Goal: Task Accomplishment & Management: Manage account settings

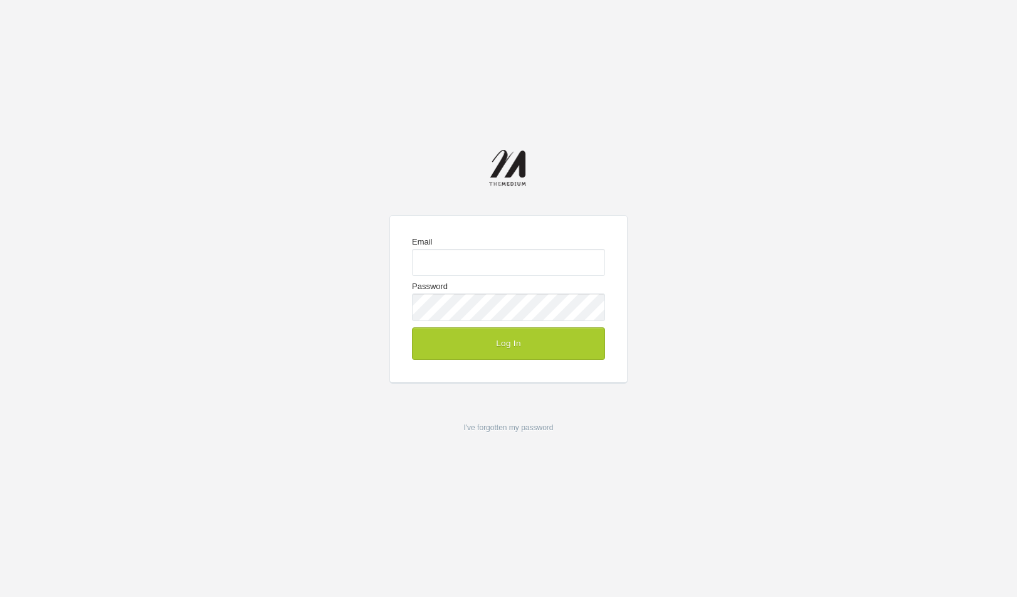
type input "josh@the-medium.net"
click at [529, 347] on button "Log In" at bounding box center [508, 343] width 193 height 33
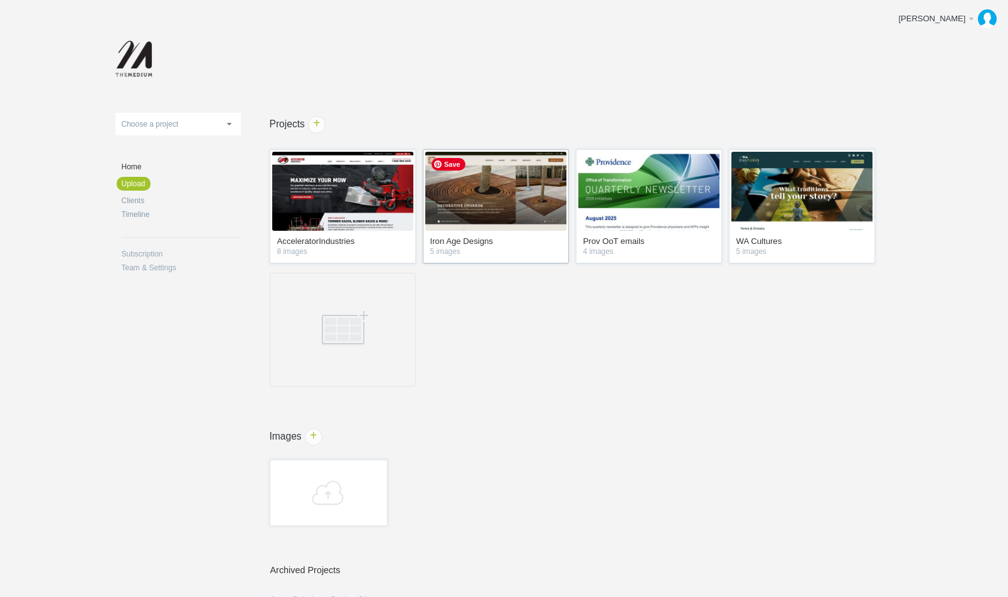
click at [517, 204] on img at bounding box center [495, 191] width 141 height 79
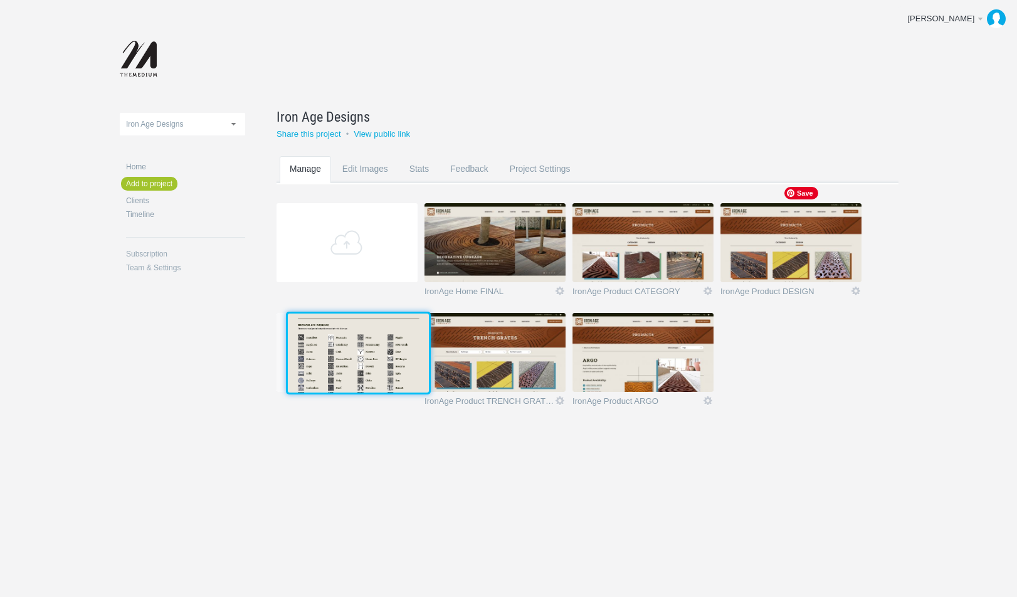
drag, startPoint x: 669, startPoint y: 356, endPoint x: 382, endPoint y: 355, distance: 286.5
click at [382, 355] on img at bounding box center [358, 352] width 141 height 79
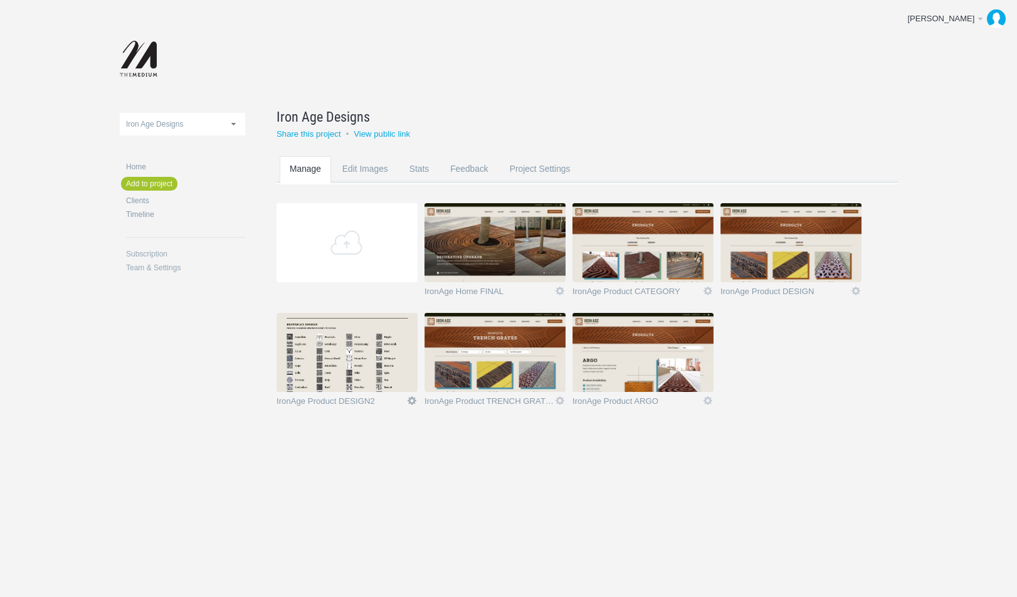
click at [411, 397] on link "Edit" at bounding box center [411, 400] width 11 height 11
click at [389, 349] on link "Edit / Replace" at bounding box center [387, 349] width 76 height 14
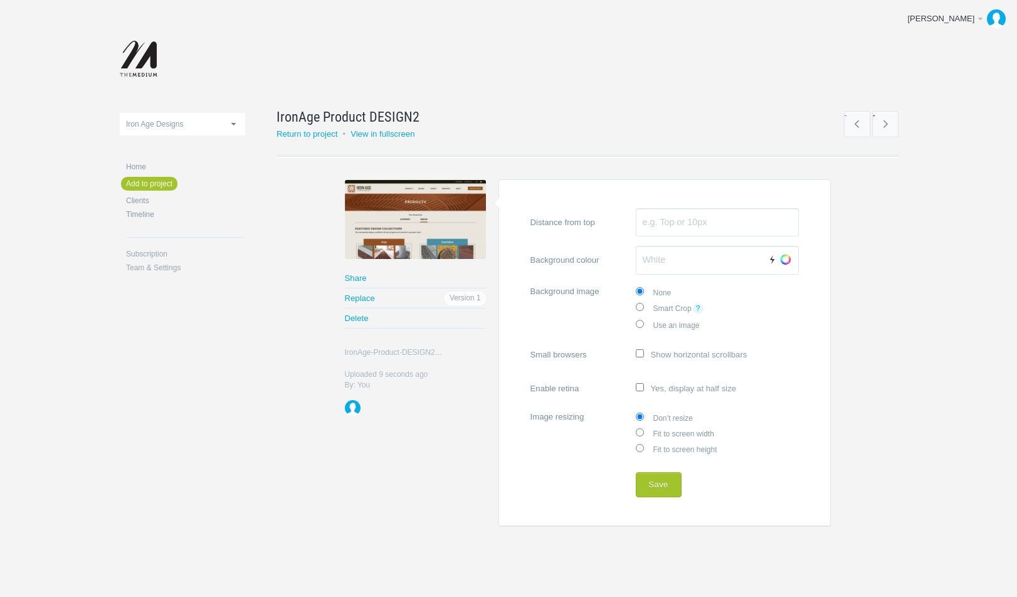
click at [641, 428] on input "Fit to screen width" at bounding box center [640, 432] width 8 height 8
radio input "true"
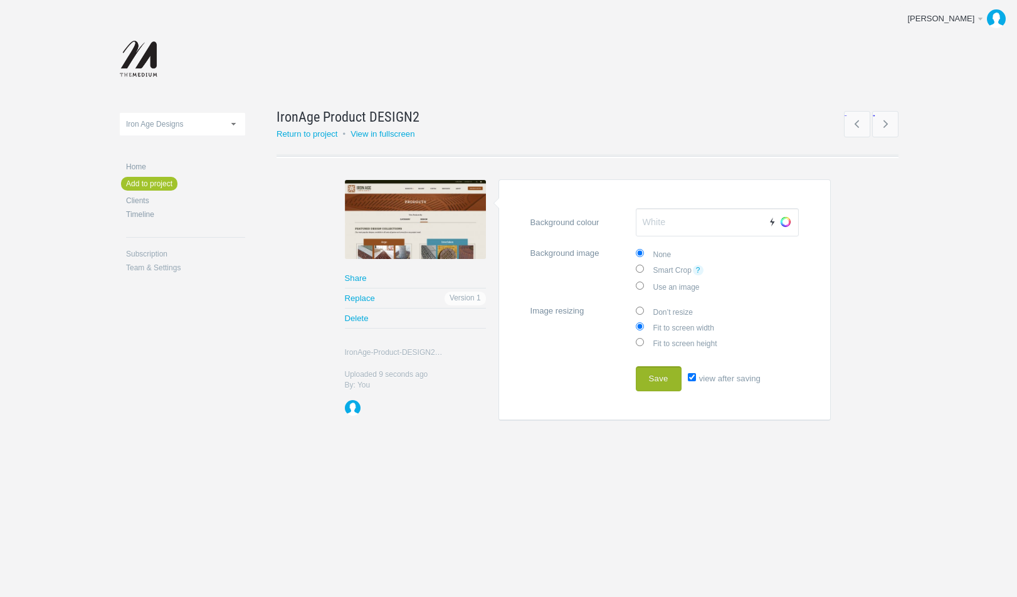
click at [656, 377] on button "Save" at bounding box center [659, 378] width 46 height 25
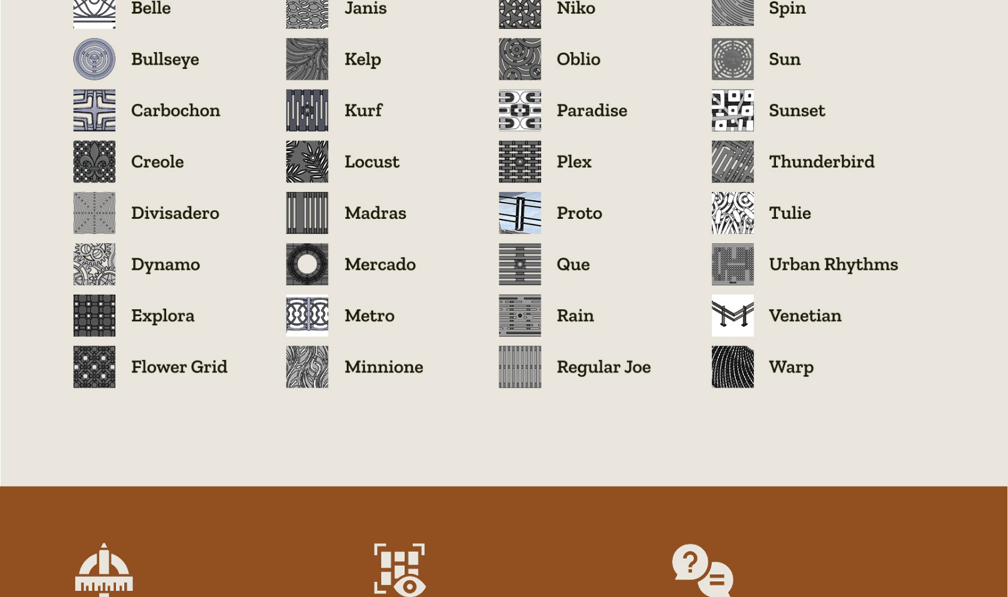
scroll to position [1880, 0]
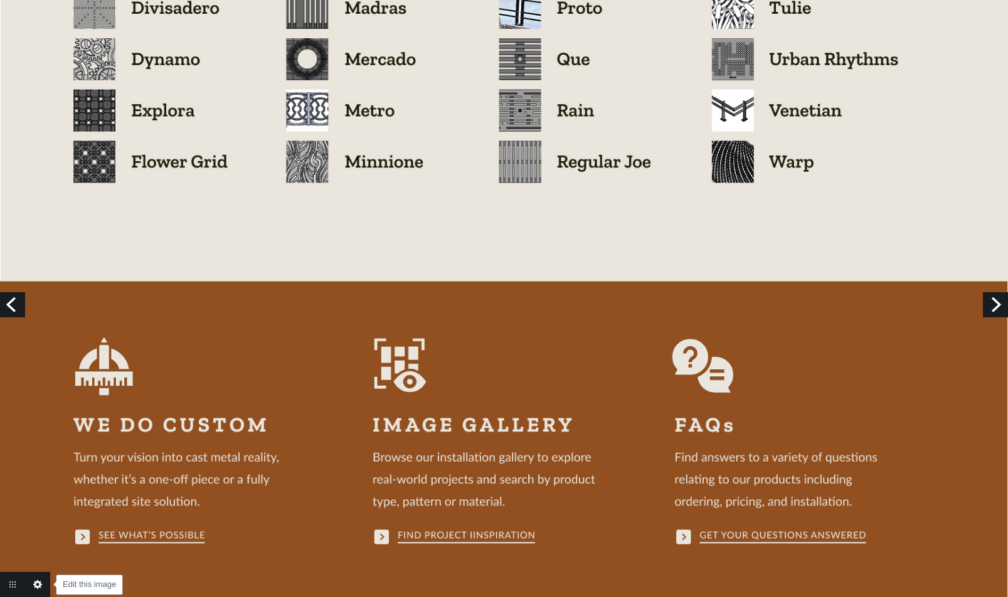
click at [45, 584] on link "Edit this image" at bounding box center [37, 584] width 25 height 25
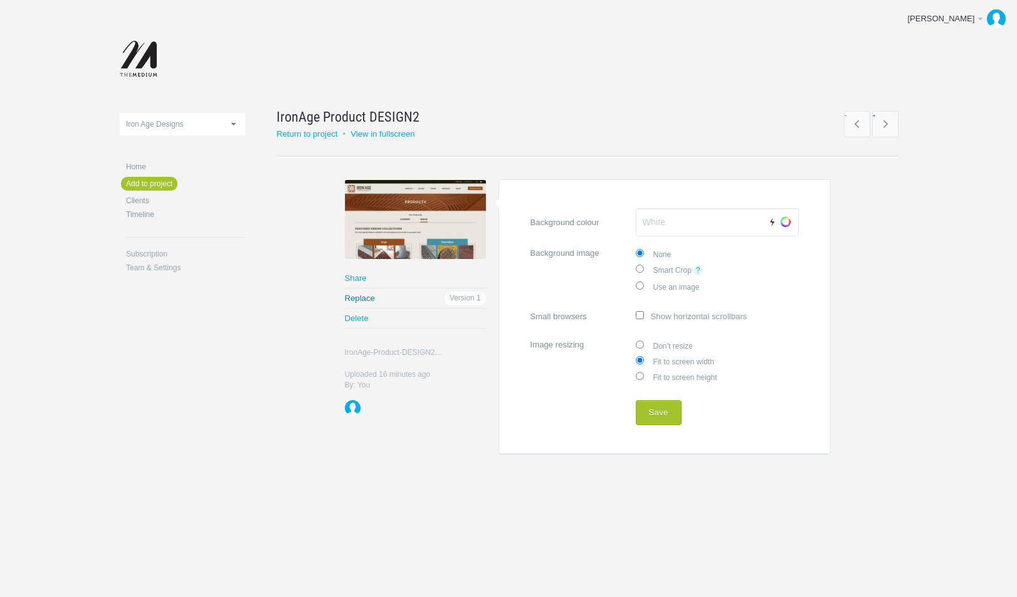
click at [369, 294] on link "Replace" at bounding box center [415, 297] width 141 height 19
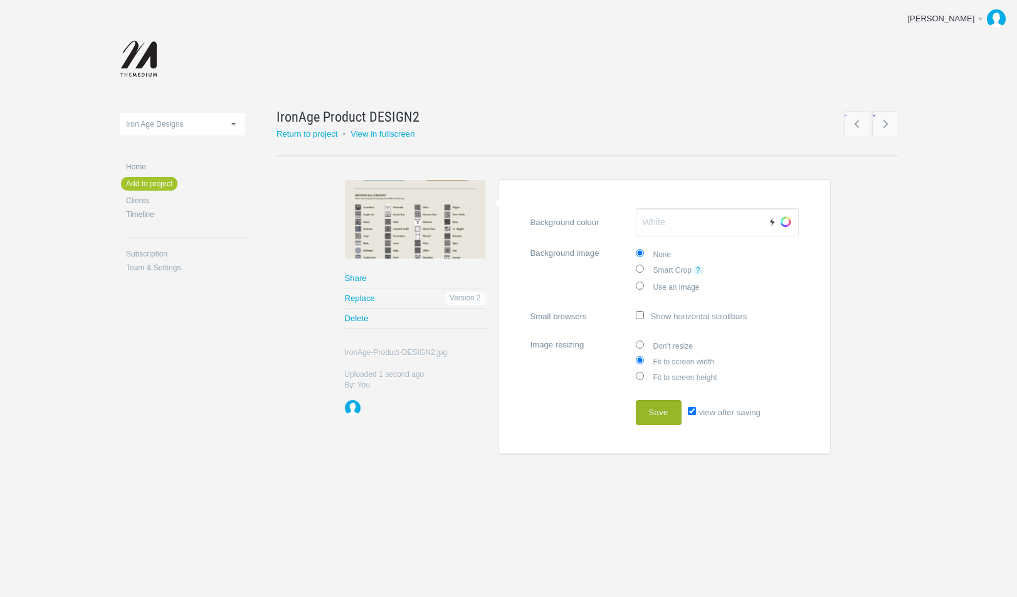
click at [664, 411] on button "Save" at bounding box center [659, 412] width 46 height 25
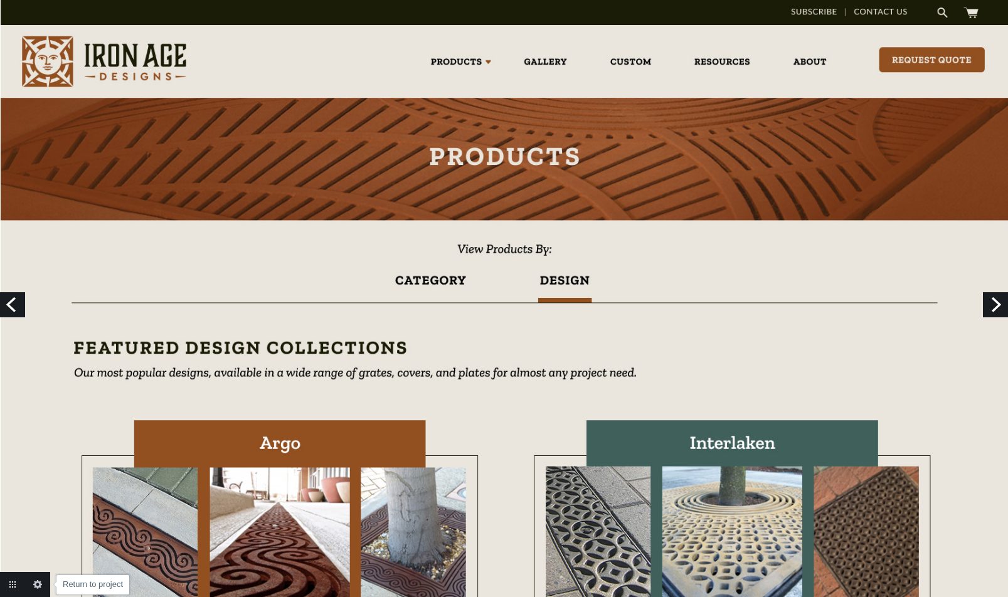
click at [13, 584] on link "Return to project" at bounding box center [12, 584] width 25 height 25
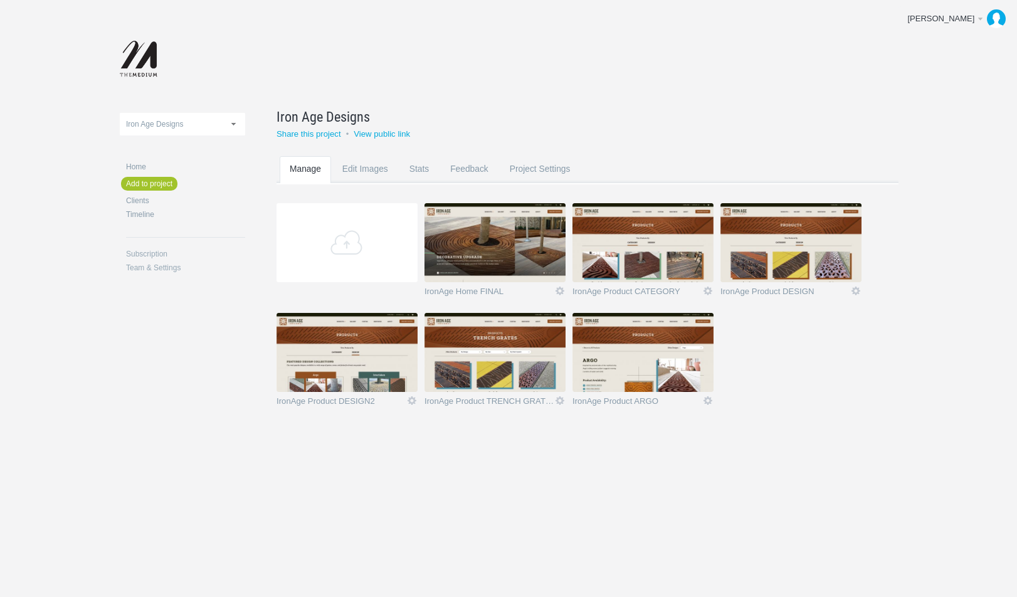
click at [813, 462] on div "AcceleratorIndustries Iron Age Designs Prov OoT emails WA Cultures Iron Age Des…" at bounding box center [508, 241] width 777 height 482
click at [392, 364] on img at bounding box center [346, 352] width 141 height 79
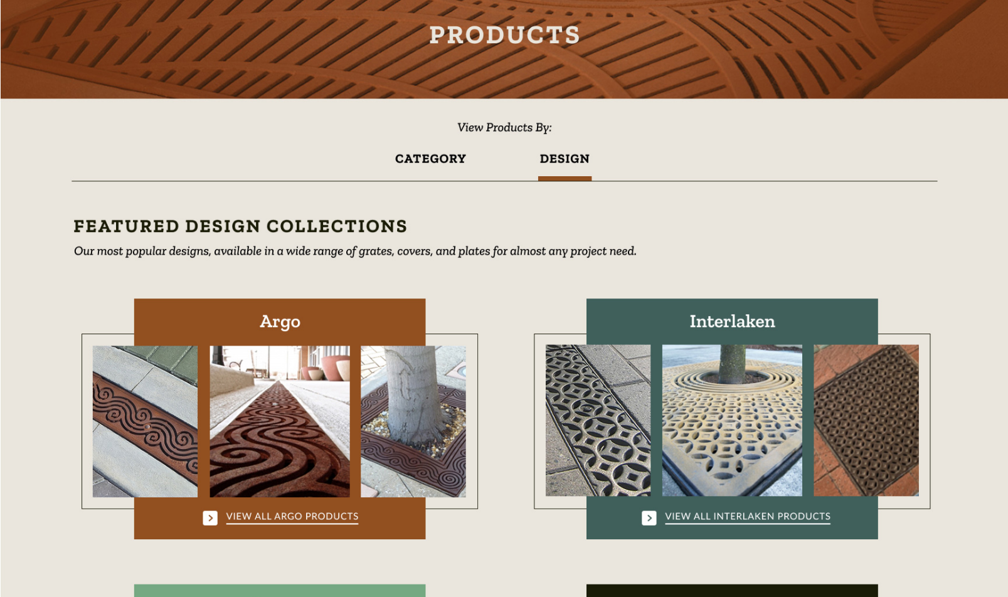
scroll to position [127, 0]
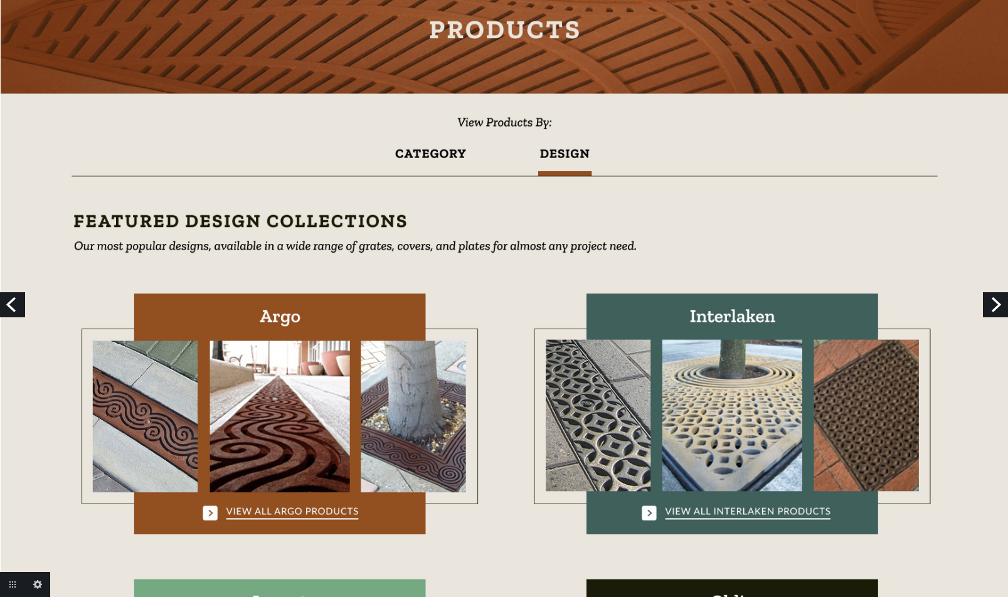
click at [989, 308] on link "Next" at bounding box center [994, 304] width 25 height 25
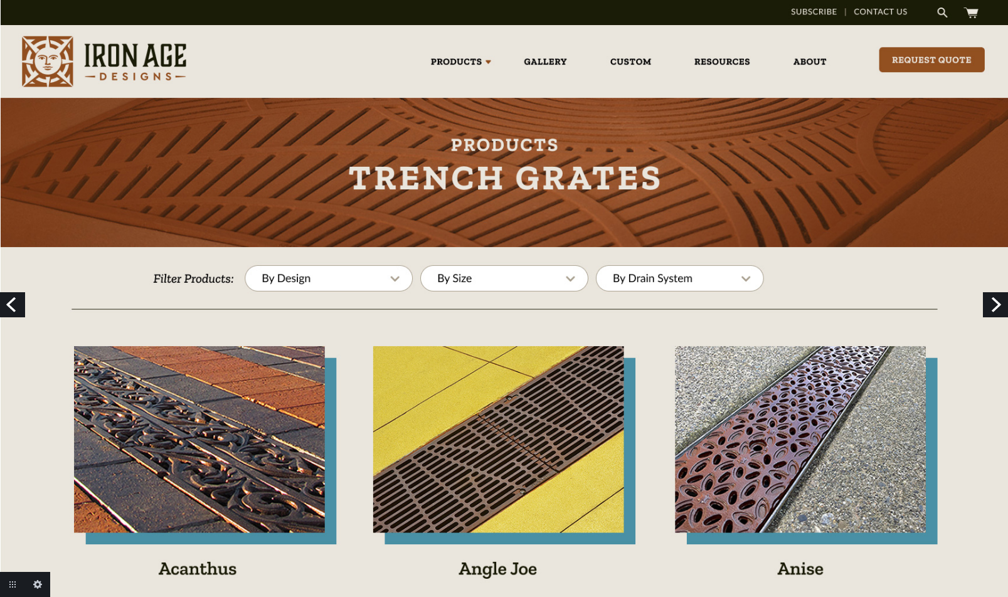
click at [991, 308] on link "Next" at bounding box center [994, 304] width 25 height 25
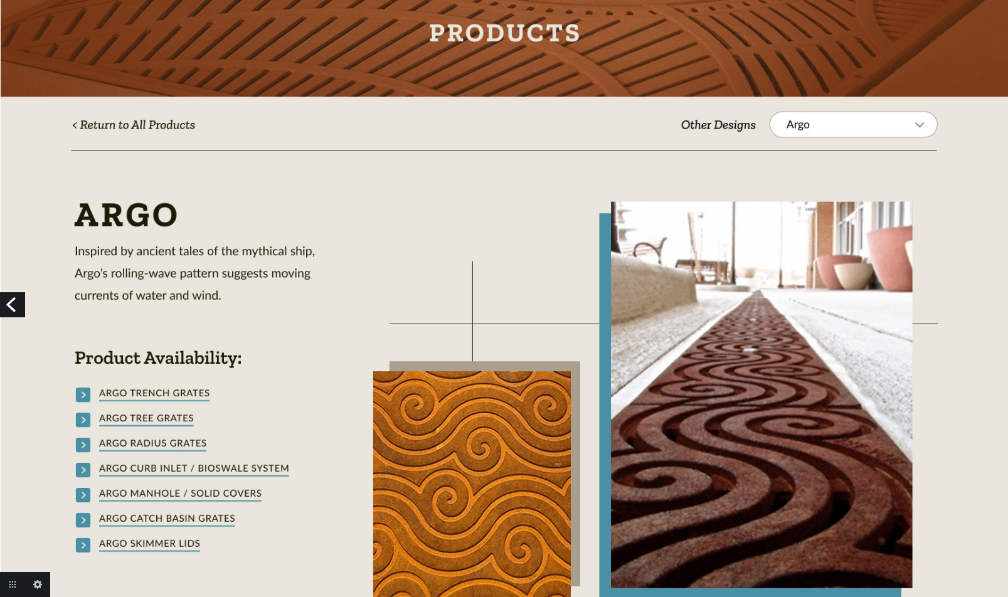
scroll to position [124, 0]
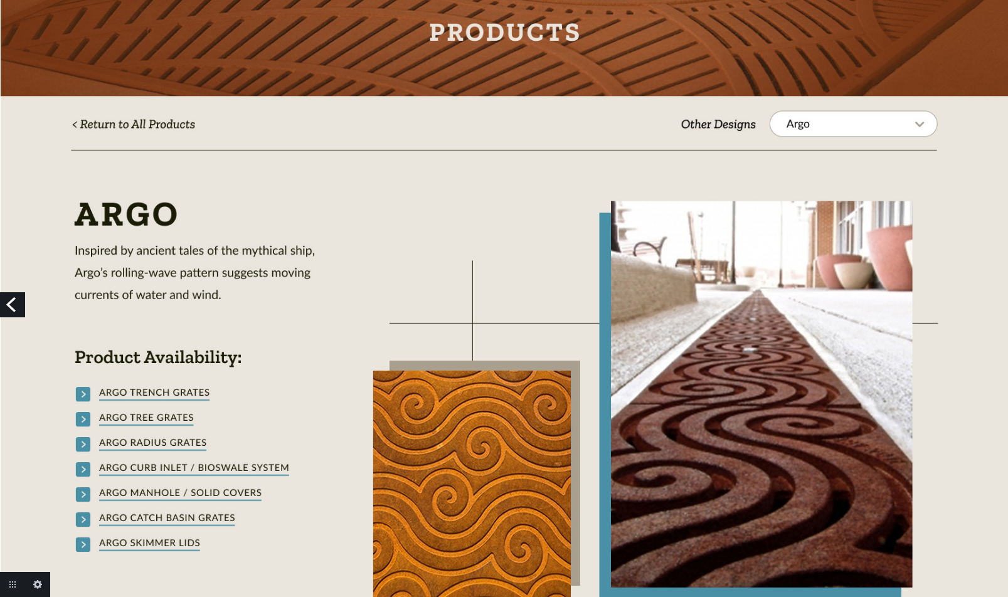
click at [16, 303] on link "Previous" at bounding box center [12, 304] width 25 height 25
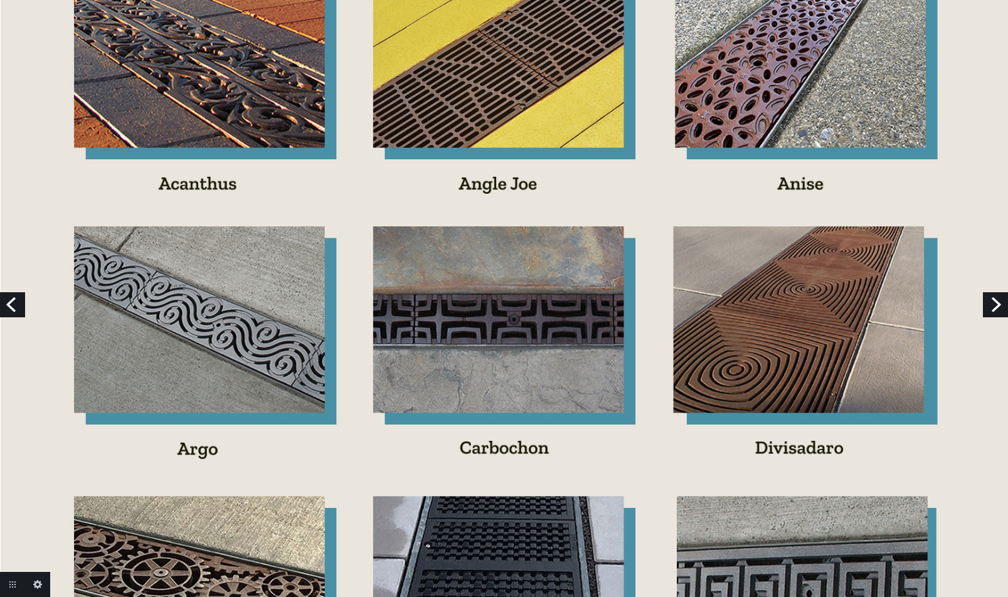
scroll to position [445, 0]
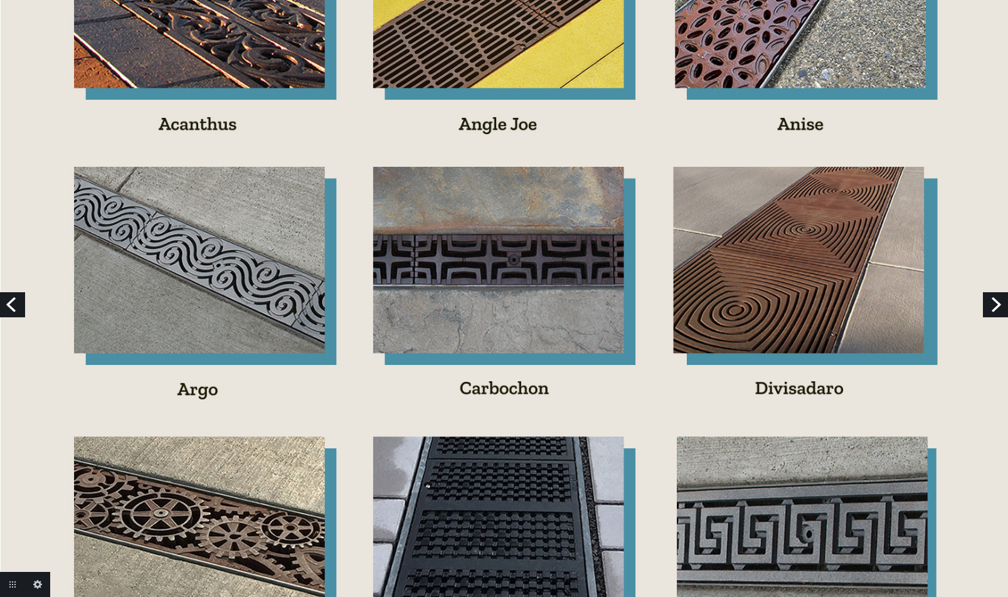
click at [12, 308] on link "Previous" at bounding box center [12, 304] width 25 height 25
